Goal: Task Accomplishment & Management: Manage account settings

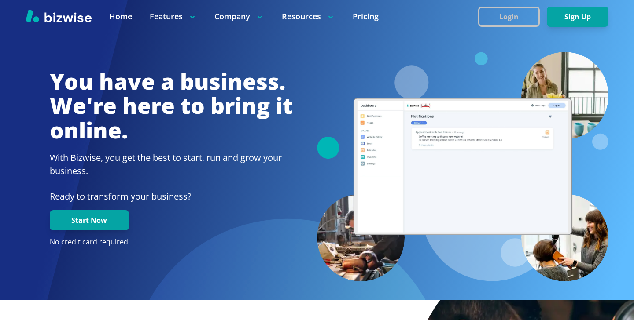
click at [530, 12] on button "Login" at bounding box center [509, 17] width 62 height 20
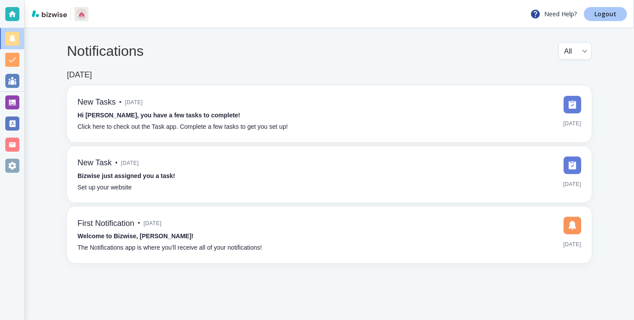
click at [594, 8] on link "Logout" at bounding box center [605, 14] width 43 height 14
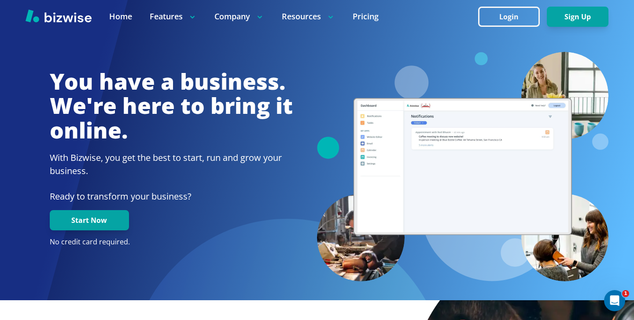
click at [530, 1] on div at bounding box center [317, 16] width 634 height 33
click at [529, 9] on button "Login" at bounding box center [509, 17] width 62 height 20
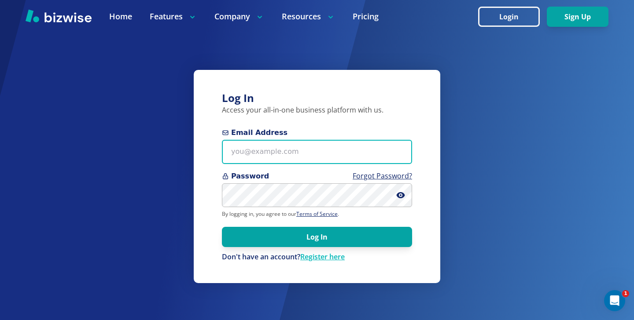
click at [331, 154] on input "Email Address" at bounding box center [317, 152] width 190 height 24
paste input "[EMAIL_ADDRESS][PERSON_NAME][DOMAIN_NAME]"
type input "[EMAIL_ADDRESS][PERSON_NAME][DOMAIN_NAME]"
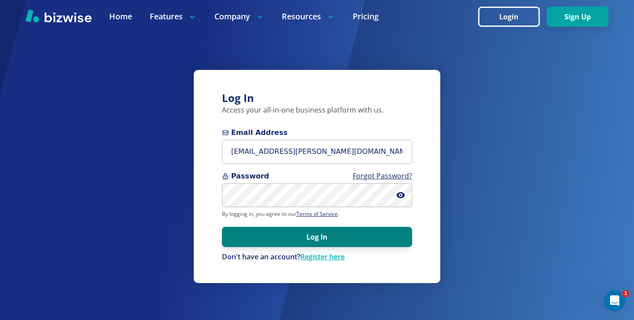
click at [290, 233] on button "Log In" at bounding box center [317, 237] width 190 height 20
